Goal: Obtain resource: Download file/media

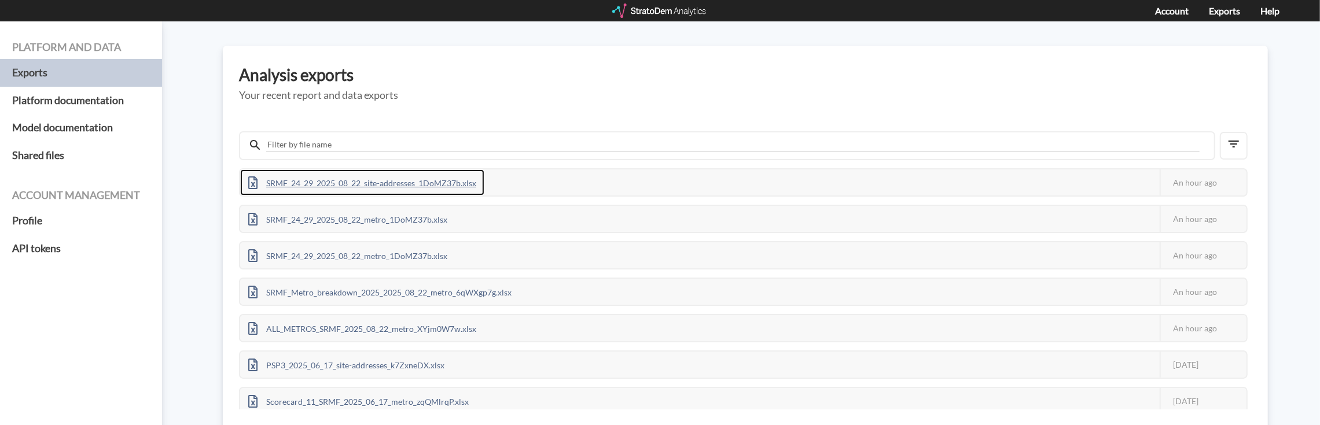
click at [356, 184] on div "SRMF_24_29_2025_08_22_site-addresses_1DoMZ37b.xlsx" at bounding box center [362, 183] width 244 height 26
click at [364, 179] on div "SRMF_24_29_2025_08_22_site-addresses_1DoMZ37b.xlsx" at bounding box center [362, 183] width 244 height 26
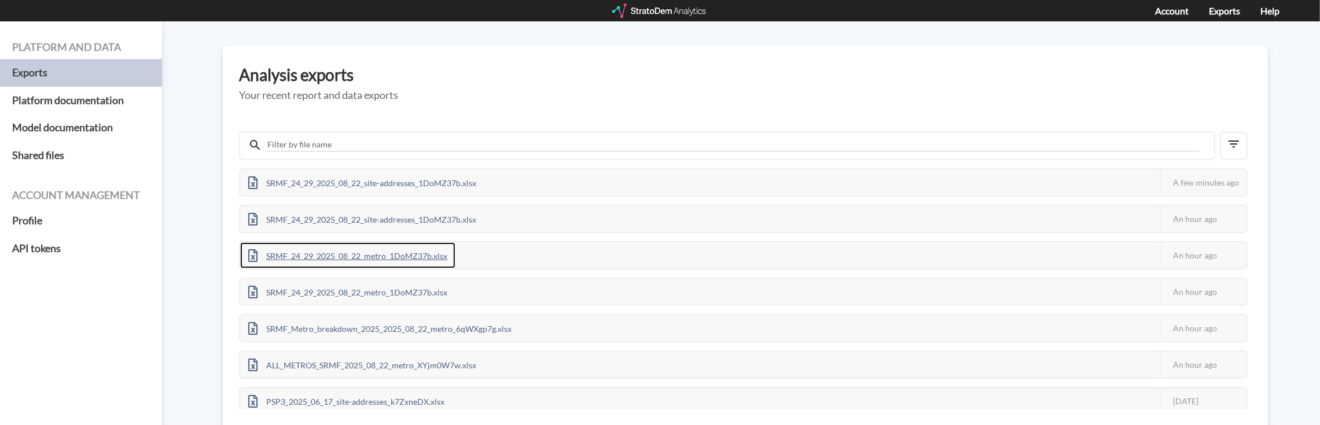
click at [359, 255] on div "SRMF_24_29_2025_08_22_metro_1DoMZ37b.xlsx" at bounding box center [347, 255] width 215 height 26
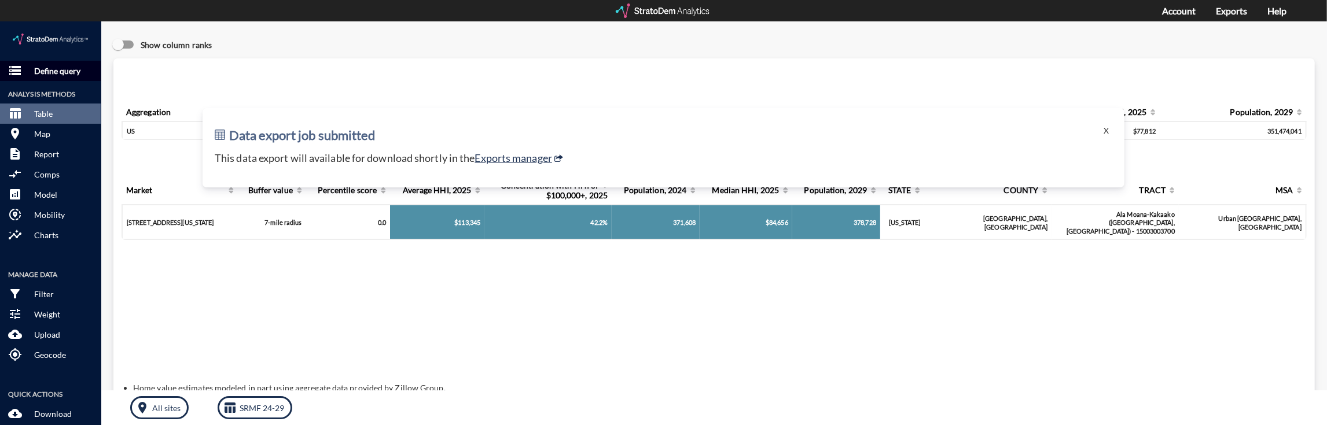
click p "Define query"
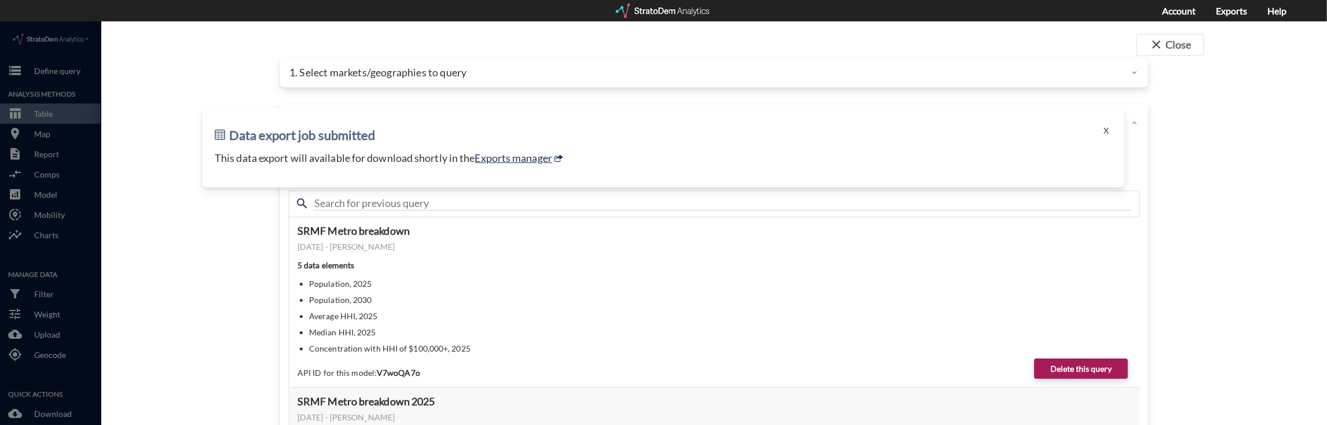
click div "1. Select markets/geographies to query"
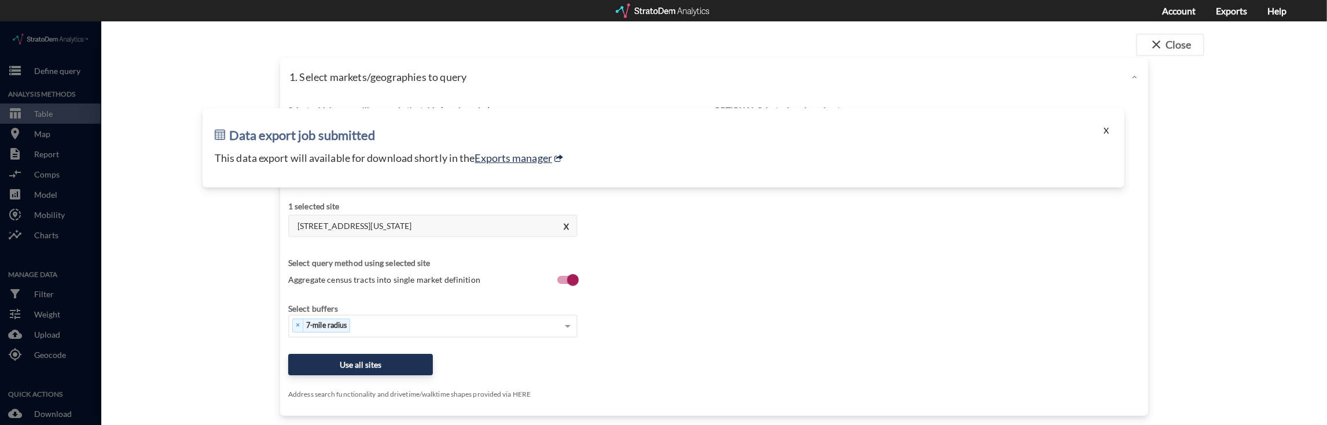
click button "X"
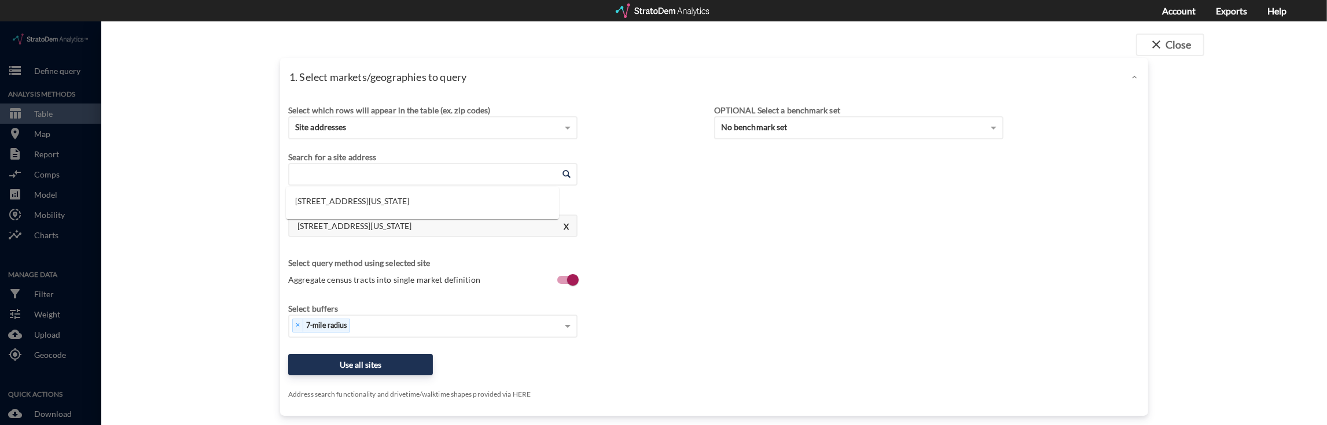
click input "Enter an address"
click div "Search for a site address Enter an address Enter an address [STREET_ADDRESS][US…"
click button "X"
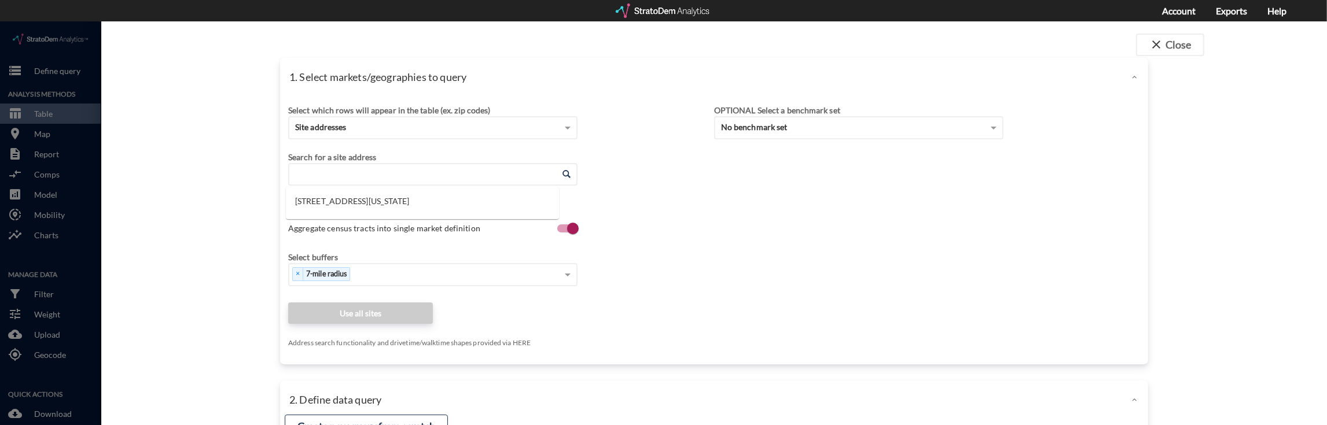
click input "Enter an address"
paste input "[STREET_ADDRESS] [STREET_ADDRESS][PERSON_NAME] [STREET_ADDRESS][GEOGRAPHIC_DATA…"
type input "[STREET_ADDRESS] [STREET_ADDRESS][PERSON_NAME] [STREET_ADDRESS][GEOGRAPHIC_DATA…"
click div "Select which rows will appear in the table (ex. zip codes) Site addresses Selec…"
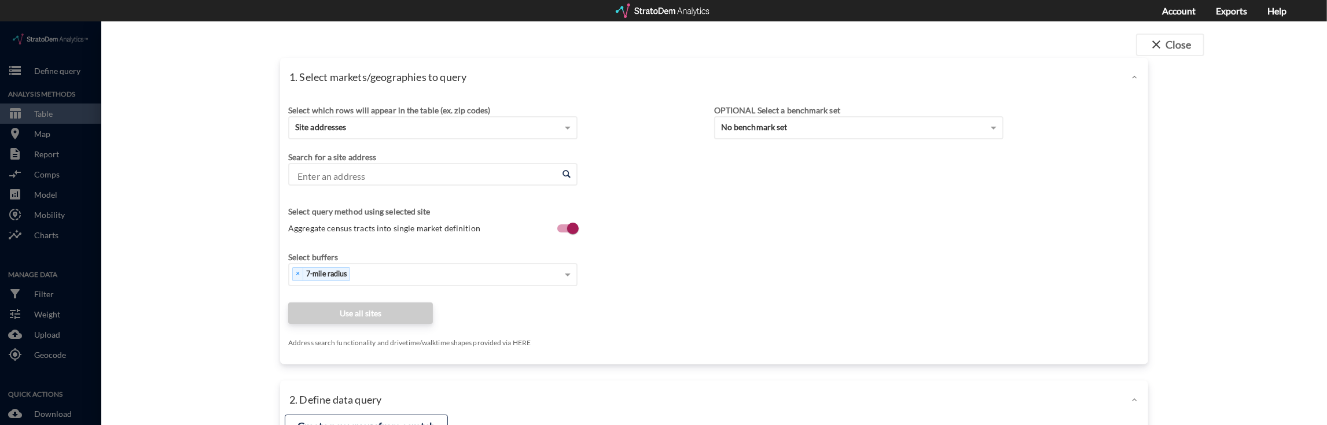
scroll to position [0, 0]
click input "Enter an address"
paste input "[STREET_ADDRESS]"
type input "[STREET_ADDRESS]"
click div "× 7-mile radius"
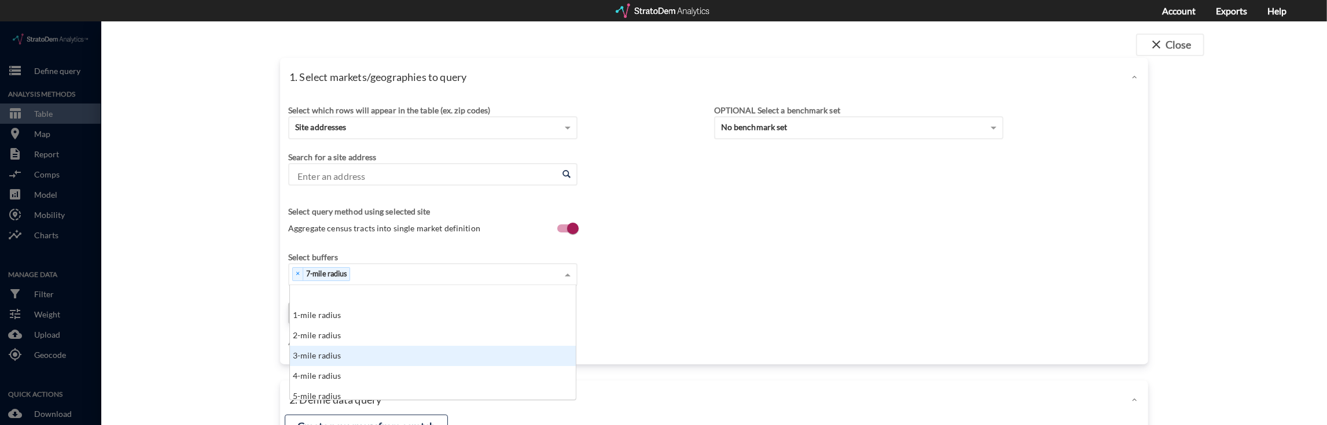
scroll to position [231, 0]
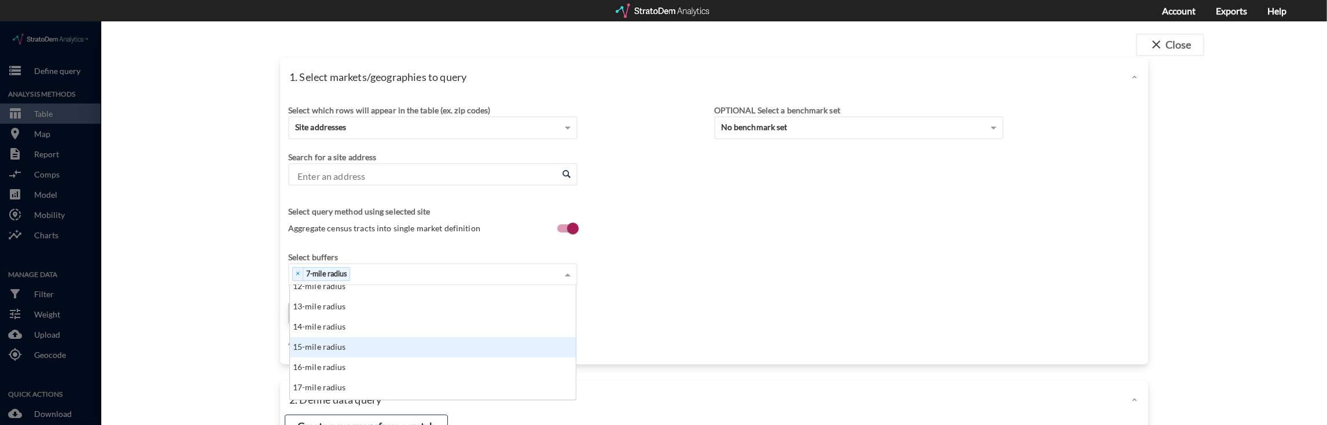
click div "15-mile radius"
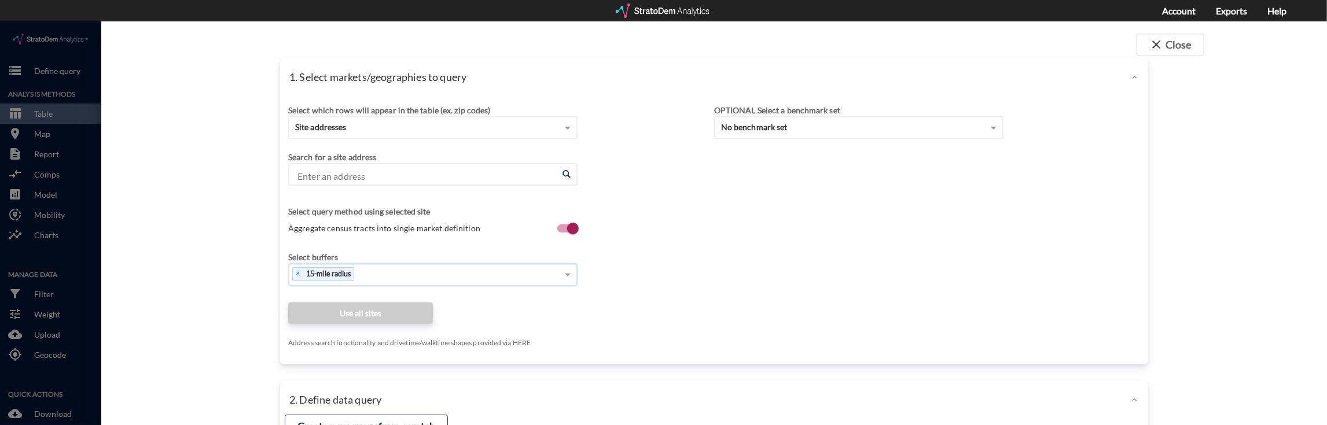
click input "Enter an address"
click li "[STREET_ADDRESS][US_STATE]"
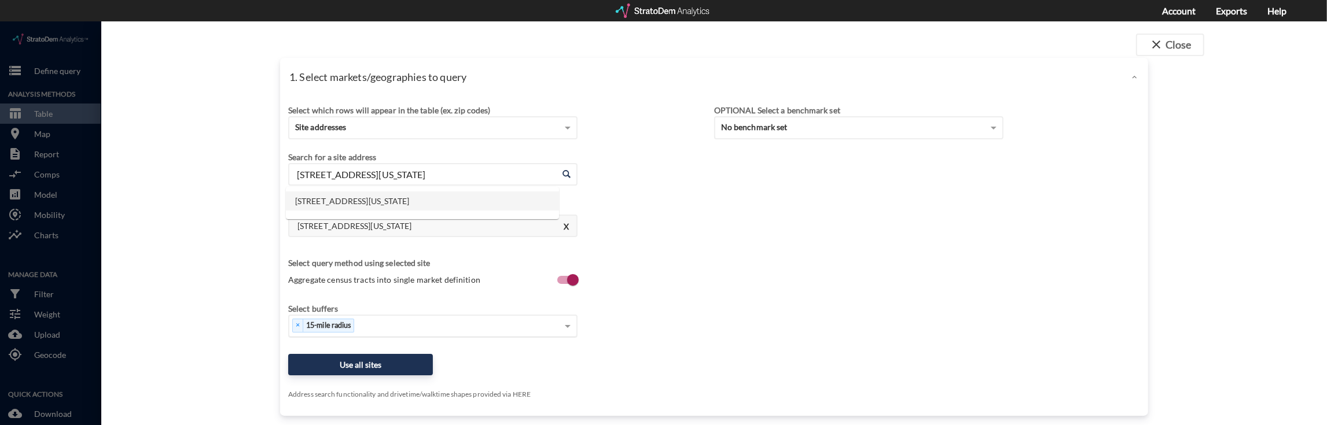
drag, startPoint x: 484, startPoint y: 154, endPoint x: 285, endPoint y: 155, distance: 199.1
click div "Enter an address [STREET_ADDRESS][US_STATE] Enter an address"
paste input "[STREET_ADDRESS][PERSON_NAME]"
type input "[STREET_ADDRESS][US_STATE]"
click span
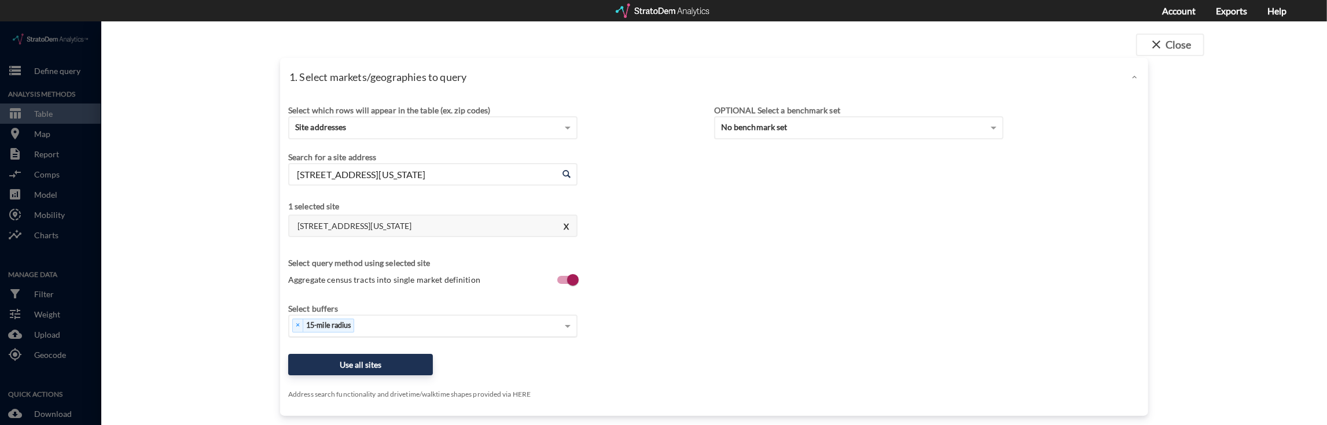
click div "[STREET_ADDRESS][US_STATE] Enter an address"
paste input "[STREET_ADDRESS][PERSON_NAME]"
click li "[STREET_ADDRESS][PERSON_NAME][US_STATE]"
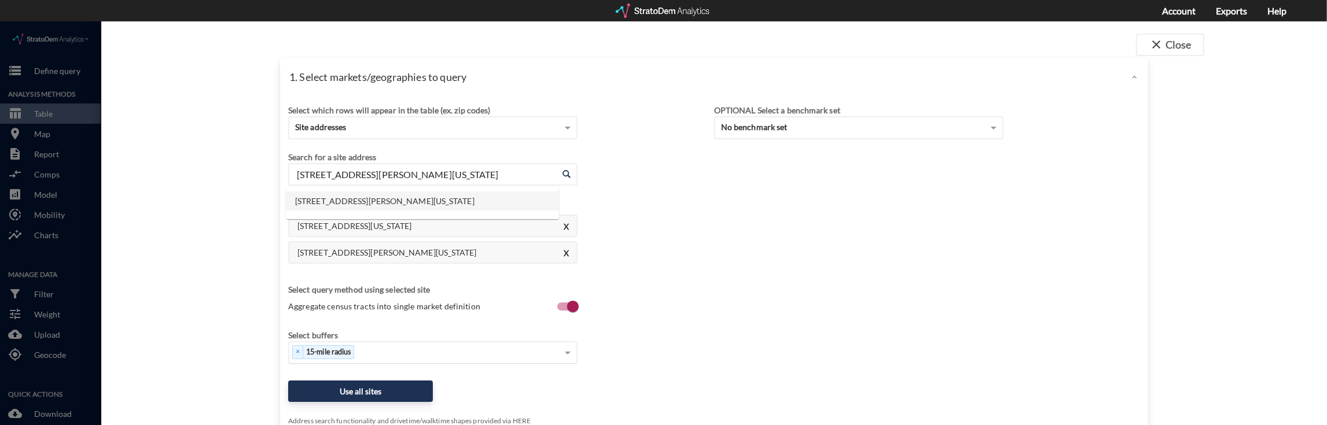
click input "[STREET_ADDRESS][PERSON_NAME][US_STATE]"
paste input "[STREET_ADDRESS]"
type input "[STREET_ADDRESS][PERSON_NAME][US_STATE]"
click span
click div "[STREET_ADDRESS][PERSON_NAME][US_STATE] Enter an address"
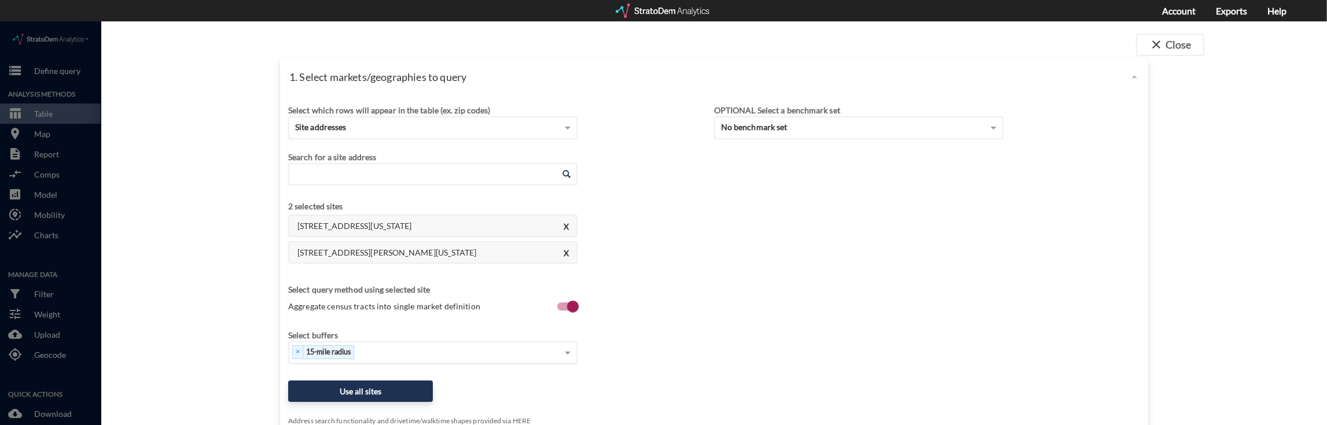
paste input "[STREET_ADDRESS]"
click li "[STREET_ADDRESS][US_STATE]"
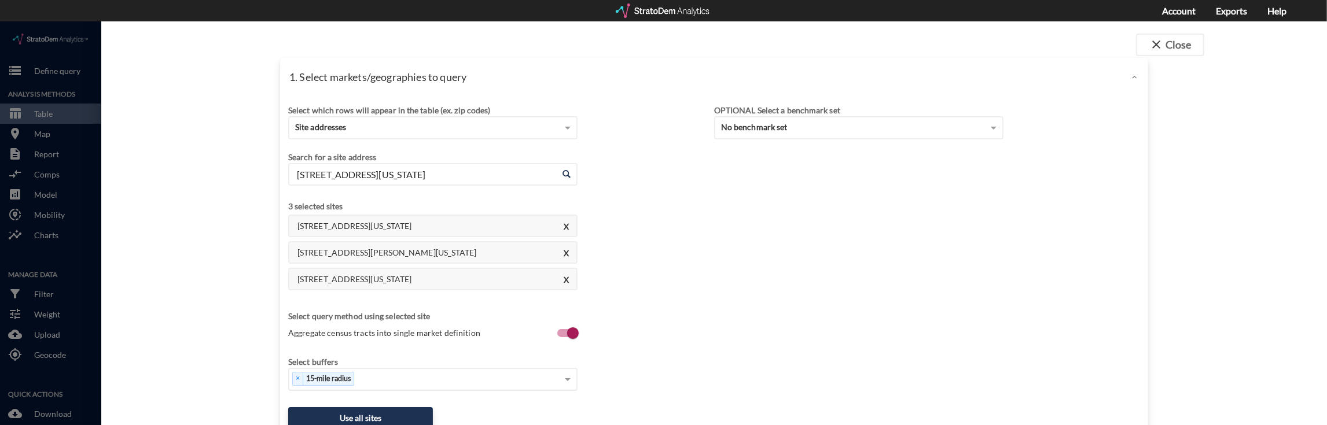
click input "[STREET_ADDRESS][US_STATE]"
drag, startPoint x: 503, startPoint y: 151, endPoint x: 323, endPoint y: 162, distance: 180.3
click input "[STREET_ADDRESS][US_STATE]"
drag, startPoint x: 491, startPoint y: 154, endPoint x: 209, endPoint y: 139, distance: 282.2
click div "1. Select markets/geographies to query Select which rows will appear in the tab…"
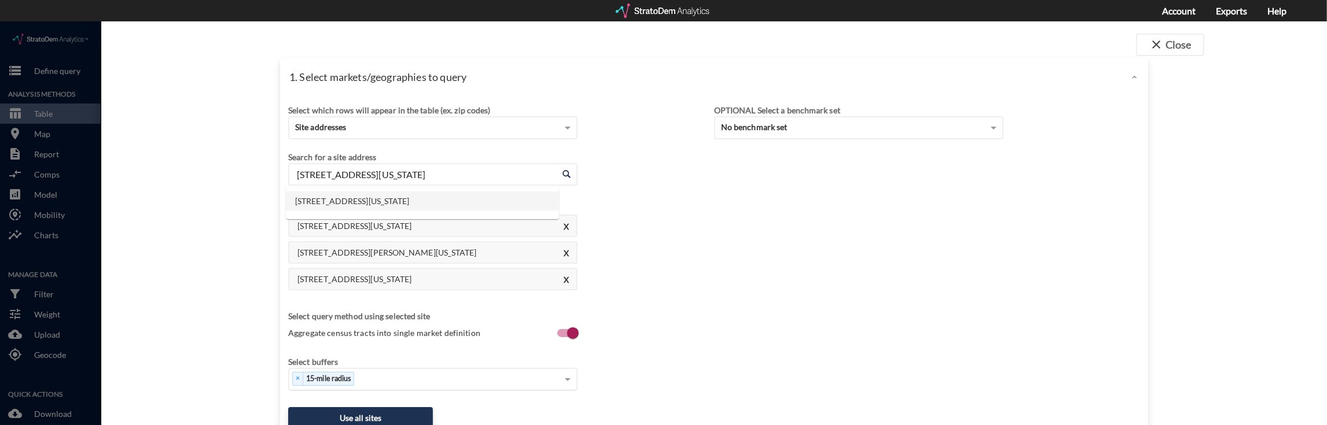
paste input "[STREET_ADDRESS]"
type input "[STREET_ADDRESS][US_STATE]"
click span
click div "[STREET_ADDRESS][US_STATE] Enter an address"
paste input "[STREET_ADDRESS]"
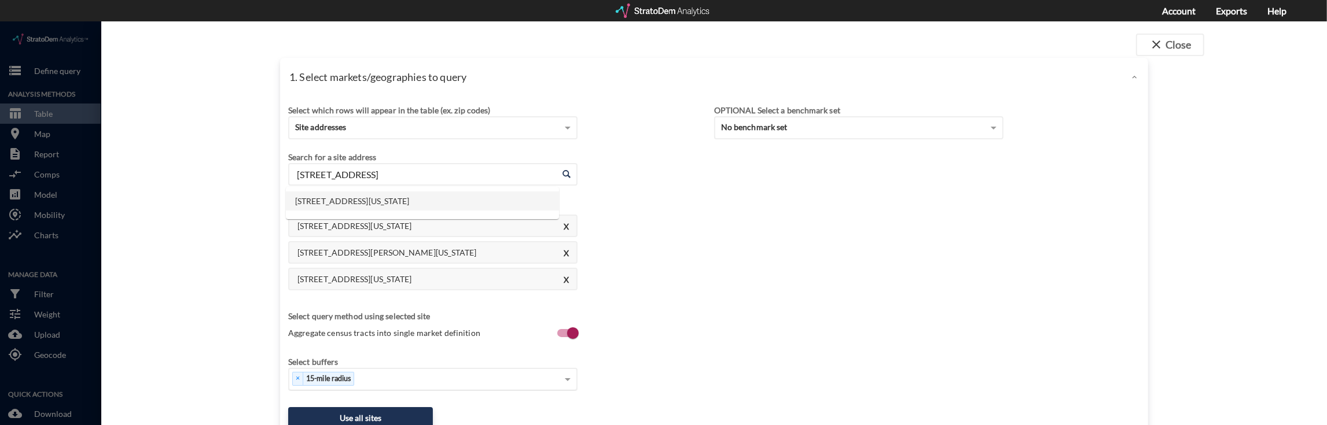
click li "[STREET_ADDRESS][US_STATE]"
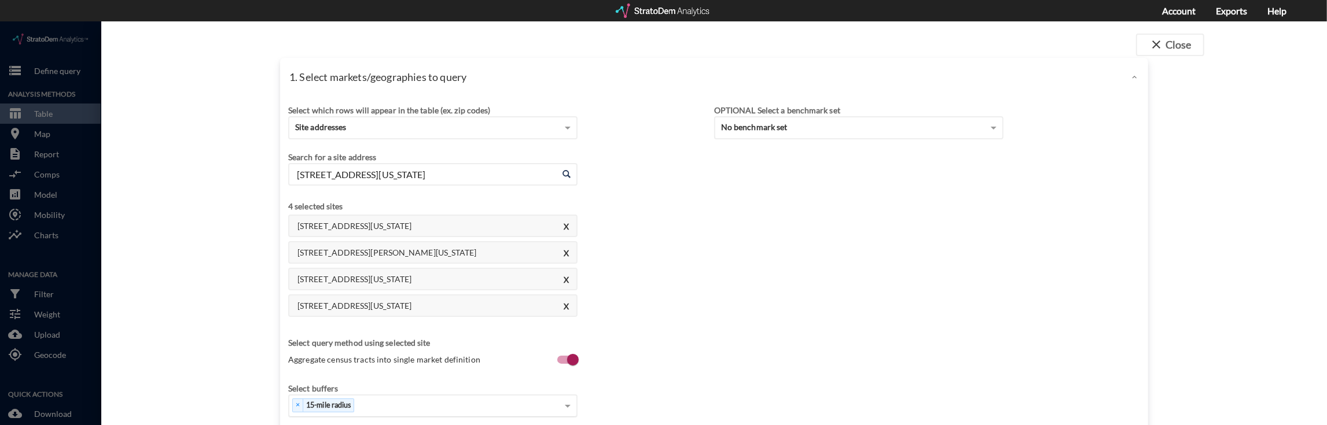
type input "[STREET_ADDRESS][US_STATE]"
click input "[STREET_ADDRESS][US_STATE]"
paste input "[STREET_ADDRESS]"
click li "[STREET_ADDRESS][US_STATE]"
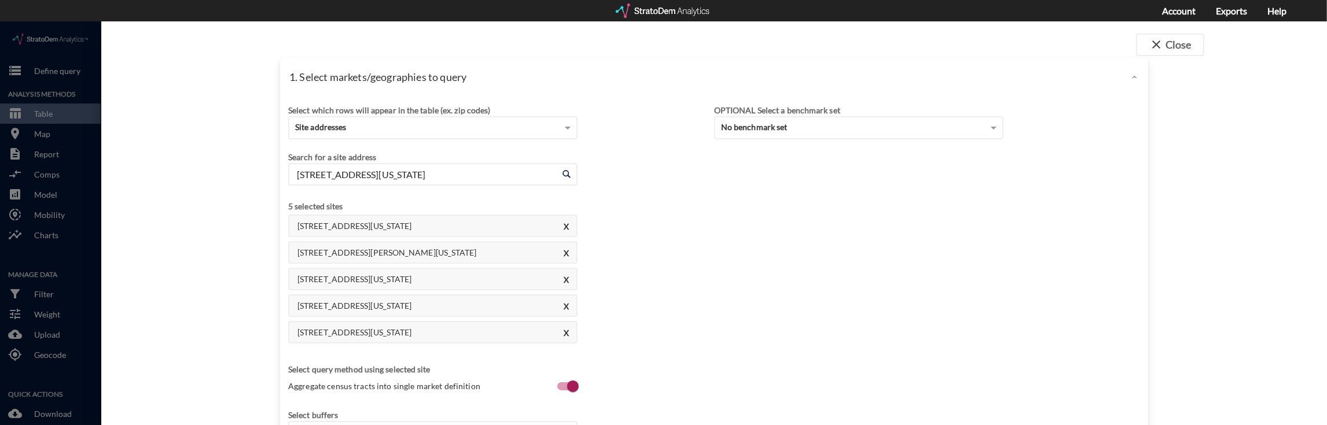
type input "[STREET_ADDRESS][US_STATE]"
click input "[STREET_ADDRESS][US_STATE]"
paste input "[STREET_ADDRESS] [GEOGRAPHIC_DATA], FL 33607"
click li "[STREET_ADDRESS][US_STATE]"
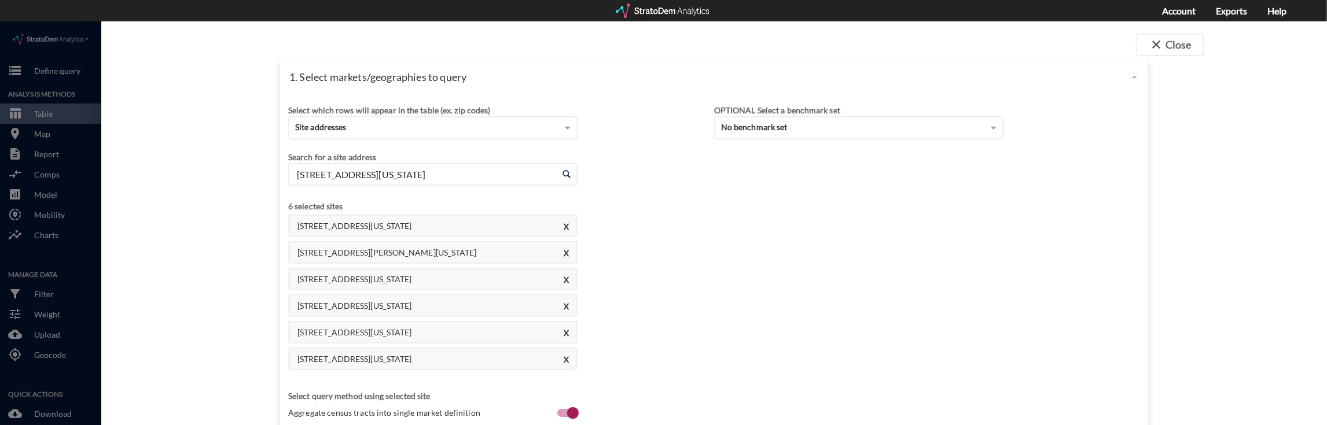
type input "[STREET_ADDRESS][US_STATE]"
click div "[STREET_ADDRESS][GEOGRAPHIC_DATA][US_STATE] [STREET_ADDRESS][PERSON_NAME][US_ST…"
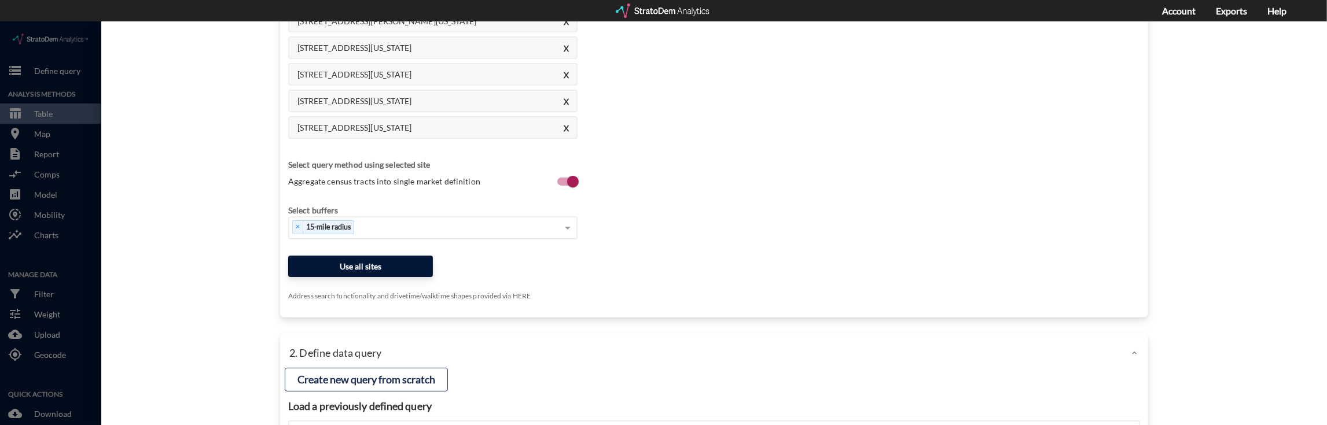
click button "Use all sites"
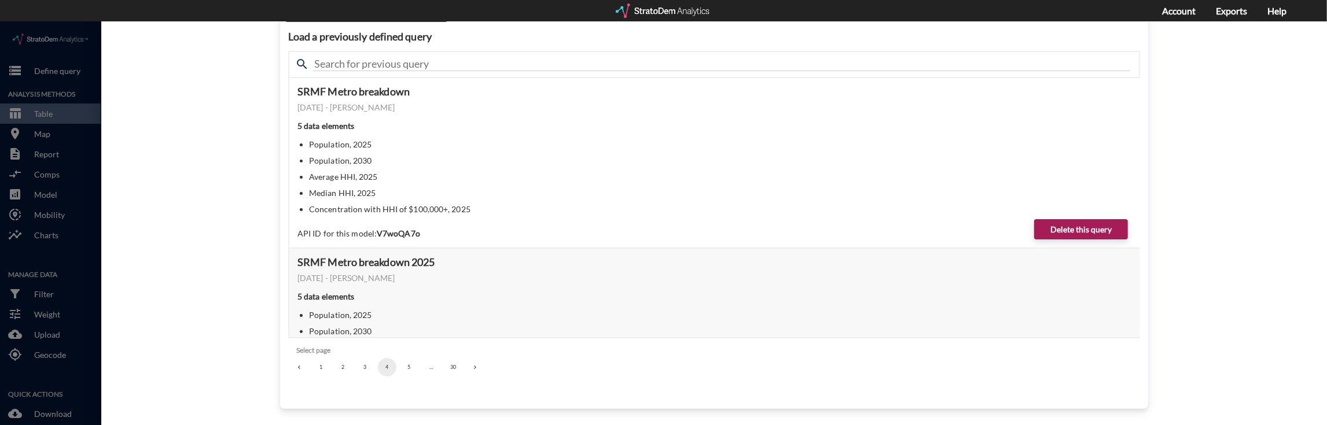
scroll to position [139, 0]
click button "1"
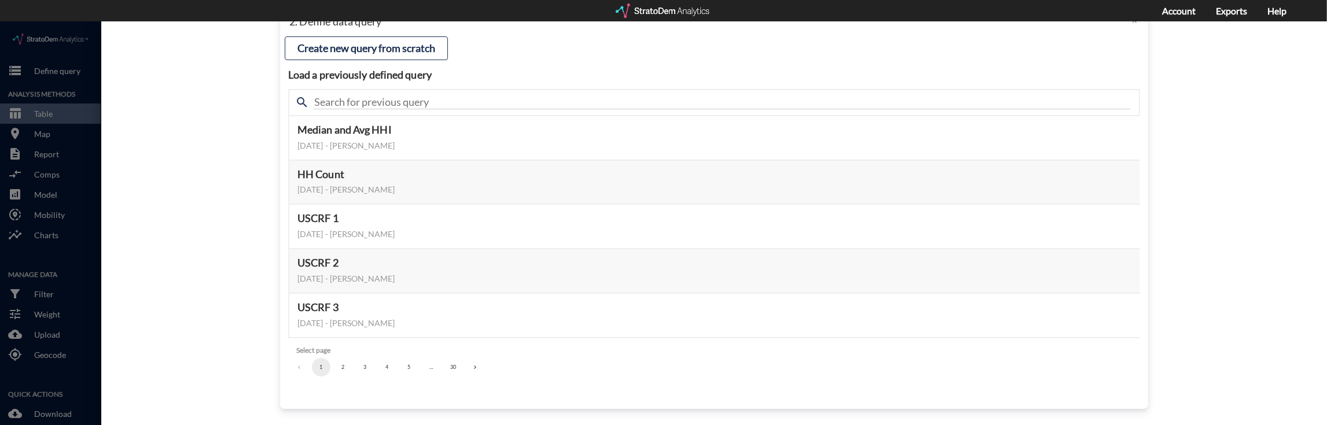
scroll to position [101, 0]
click button "2"
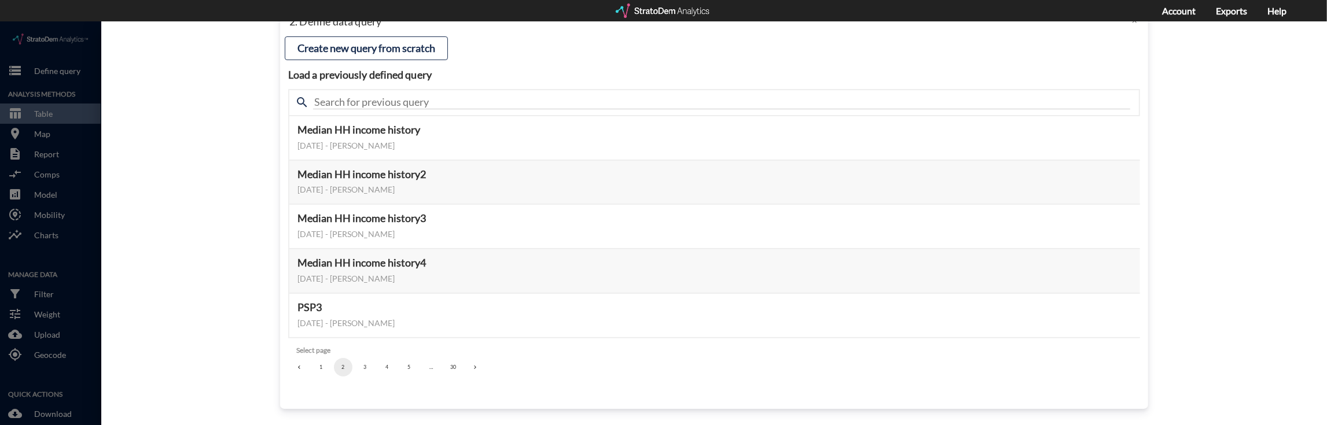
click button "3"
click button "4"
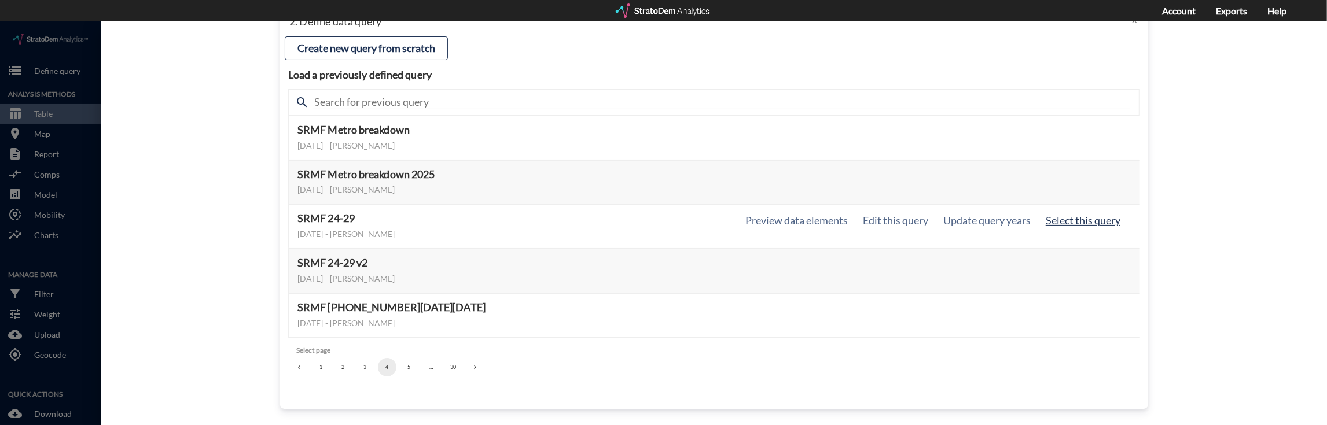
click button "Select this query"
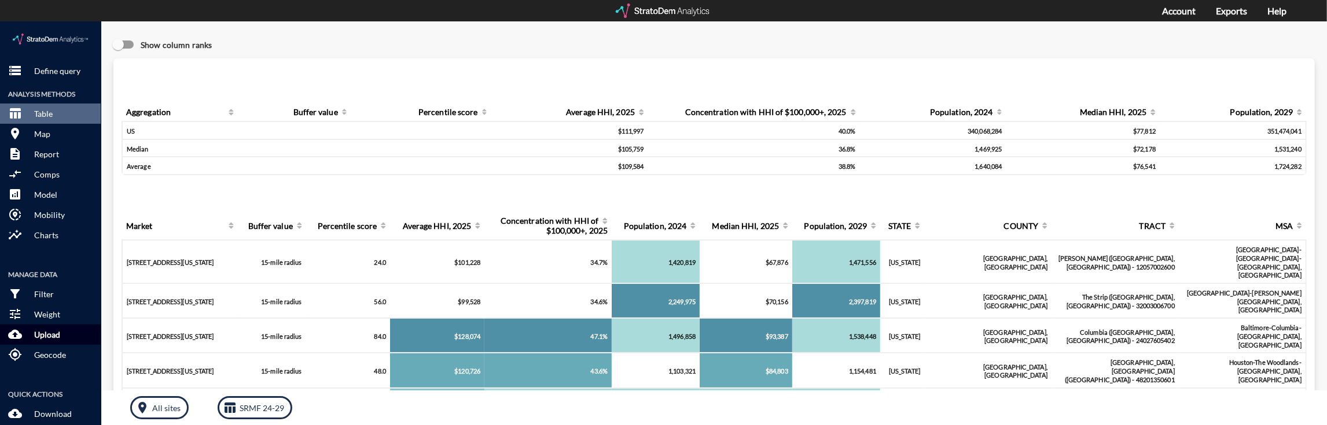
scroll to position [51, 0]
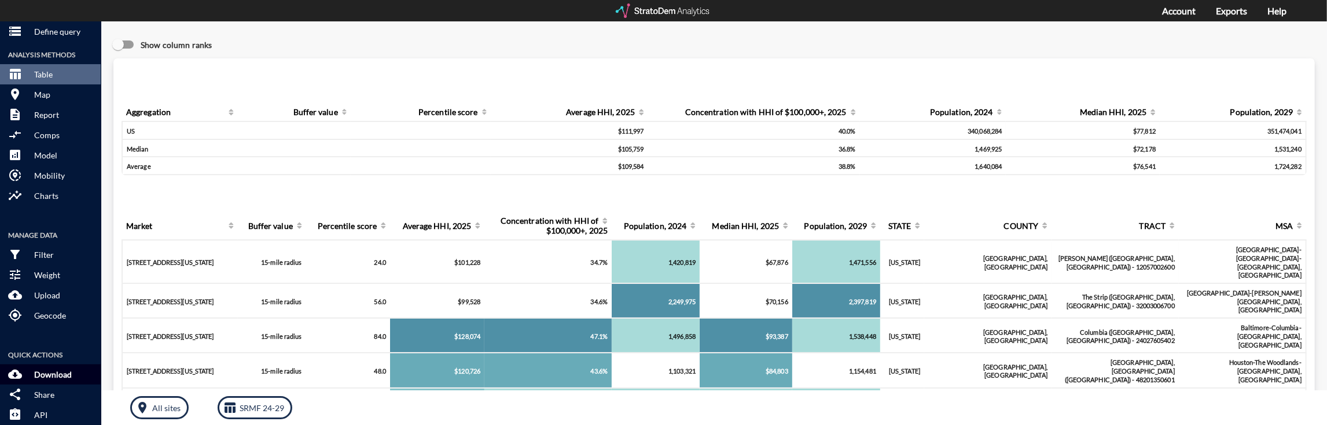
click p "Download"
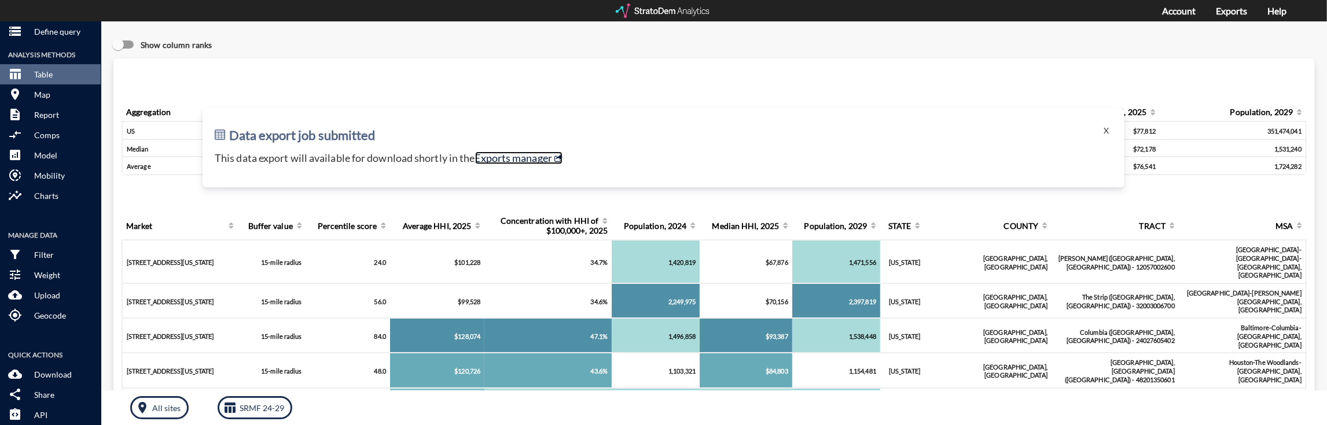
click link "Exports manager"
